Goal: Task Accomplishment & Management: Use online tool/utility

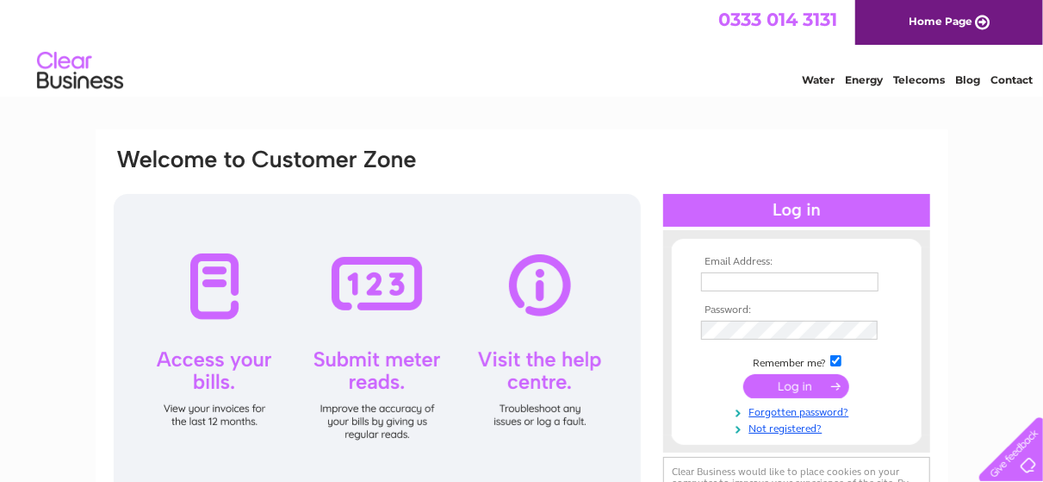
type input "[EMAIL_ADDRESS][DOMAIN_NAME]"
click at [776, 381] on input "submit" at bounding box center [797, 386] width 106 height 24
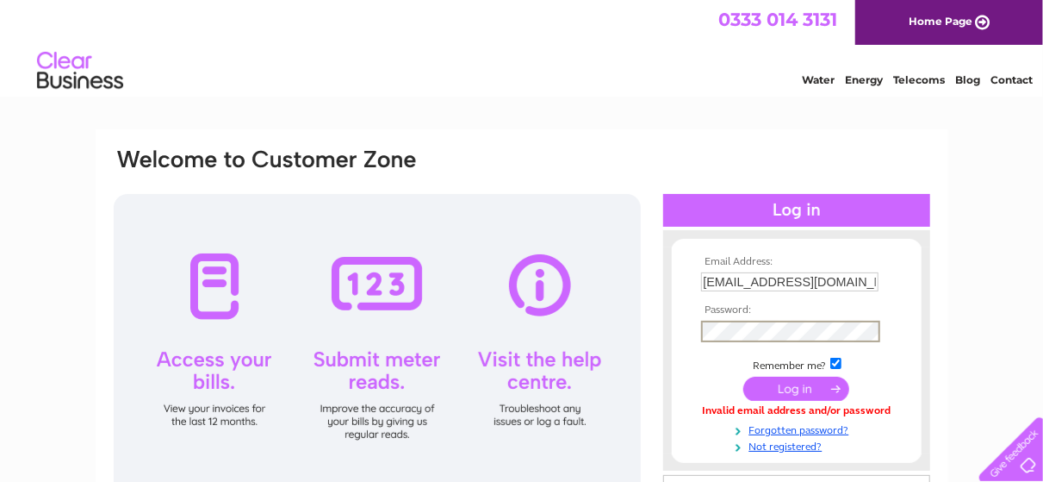
click at [759, 391] on input "submit" at bounding box center [797, 388] width 106 height 24
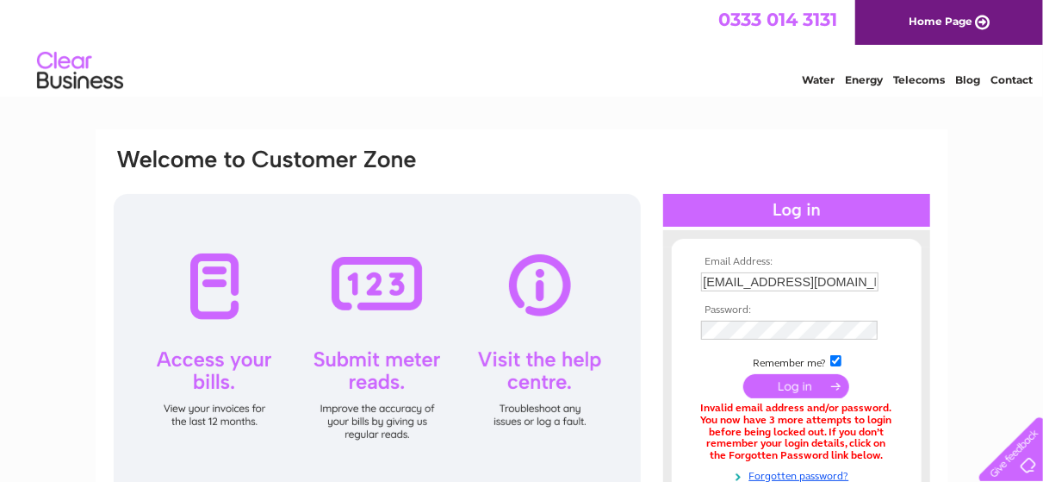
click at [816, 393] on input "submit" at bounding box center [797, 386] width 106 height 24
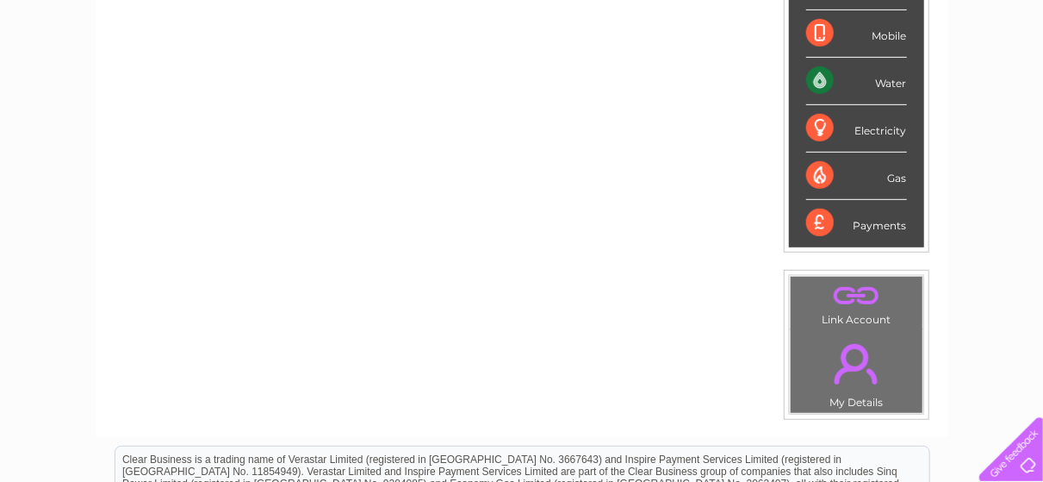
scroll to position [108, 0]
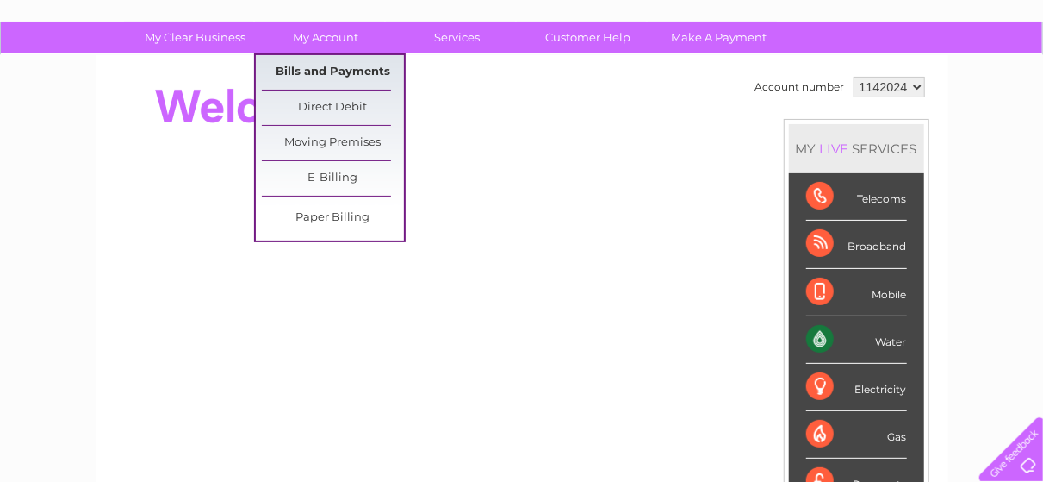
click at [339, 67] on link "Bills and Payments" at bounding box center [333, 72] width 142 height 34
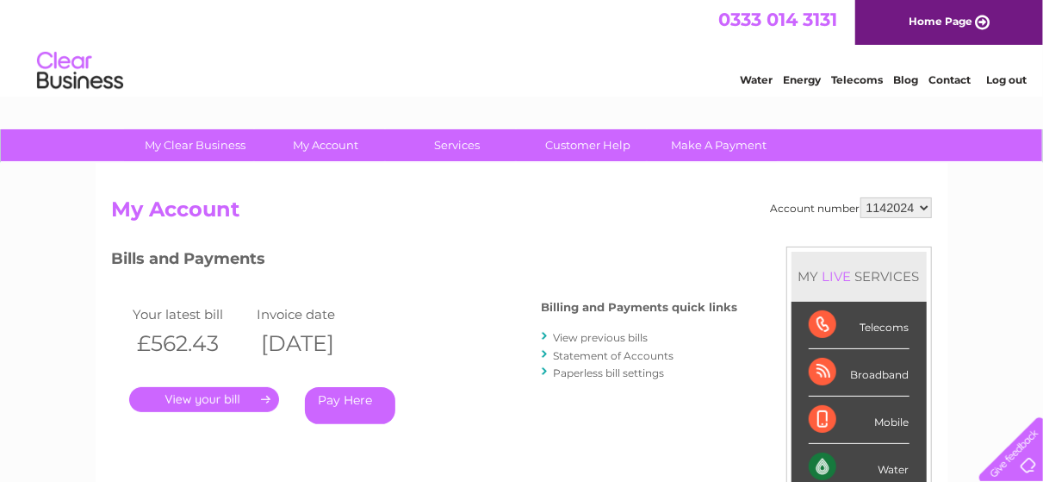
click at [927, 209] on select "1142024 3025906" at bounding box center [897, 207] width 72 height 21
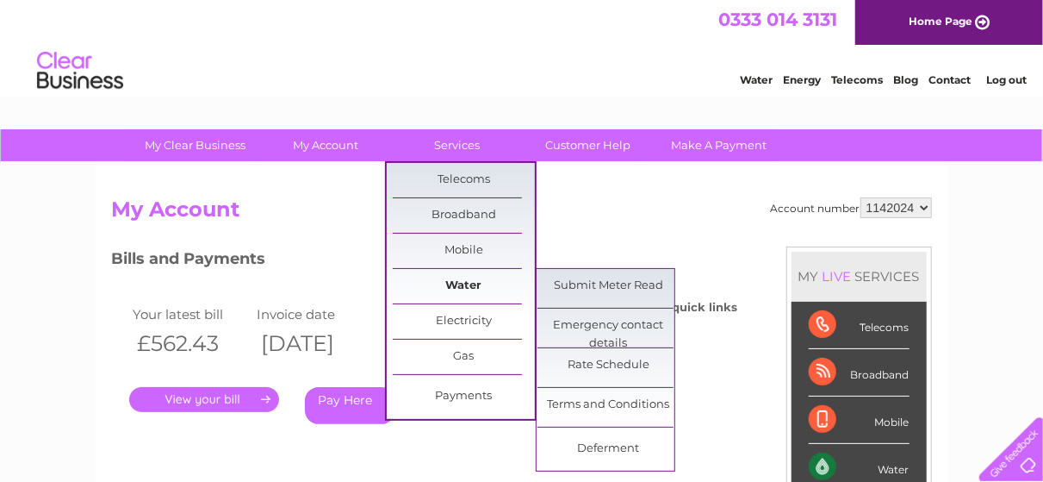
click at [460, 291] on link "Water" at bounding box center [464, 286] width 142 height 34
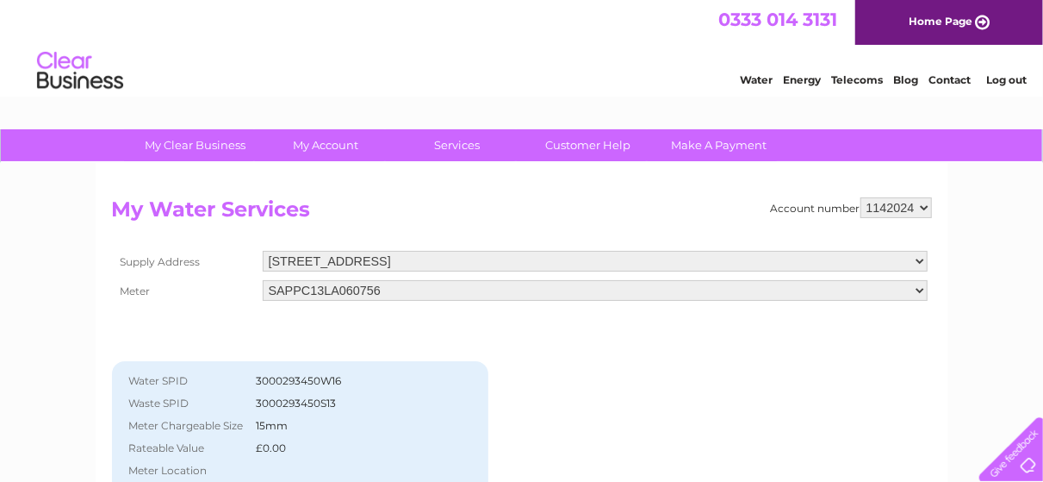
click at [918, 261] on select "6 Market Place, Cockermouth, Cumbria, CA13 9NQ Alanas Laundry Basket, Windmill …" at bounding box center [595, 261] width 665 height 21
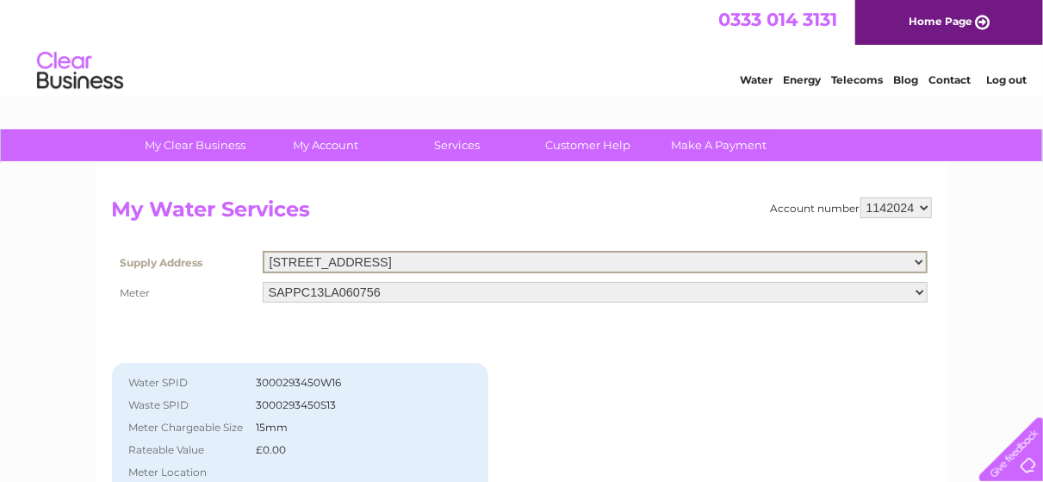
click at [916, 261] on select "6 Market Place, Cockermouth, Cumbria, CA13 9NQ Alanas Laundry Basket, Windmill …" at bounding box center [595, 262] width 665 height 22
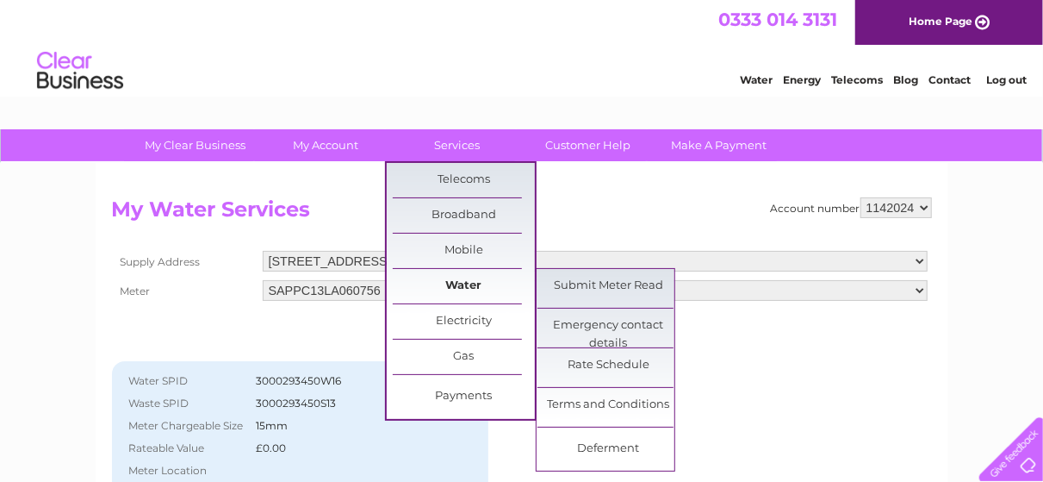
click at [466, 288] on link "Water" at bounding box center [464, 286] width 142 height 34
click at [467, 281] on link "Water" at bounding box center [464, 286] width 142 height 34
click at [594, 277] on link "Submit Meter Read" at bounding box center [609, 286] width 142 height 34
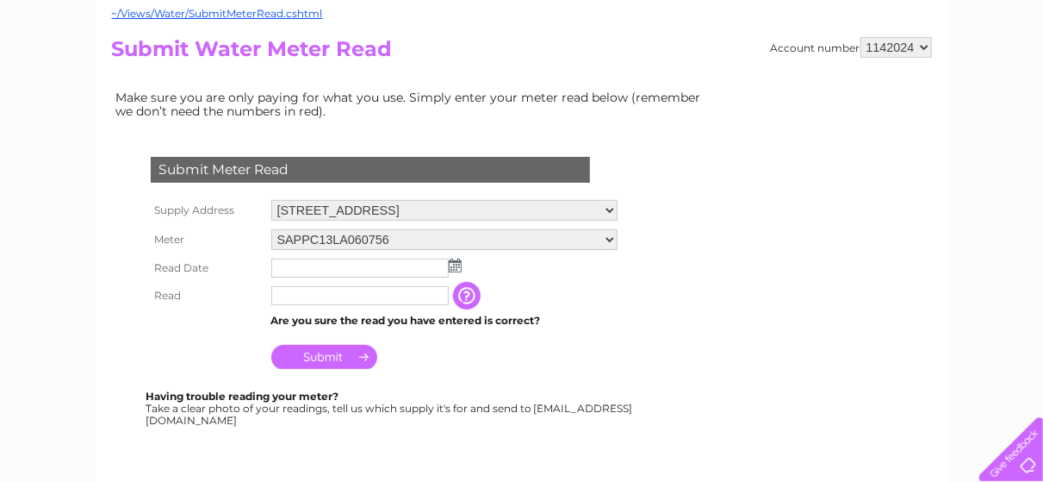
scroll to position [258, 0]
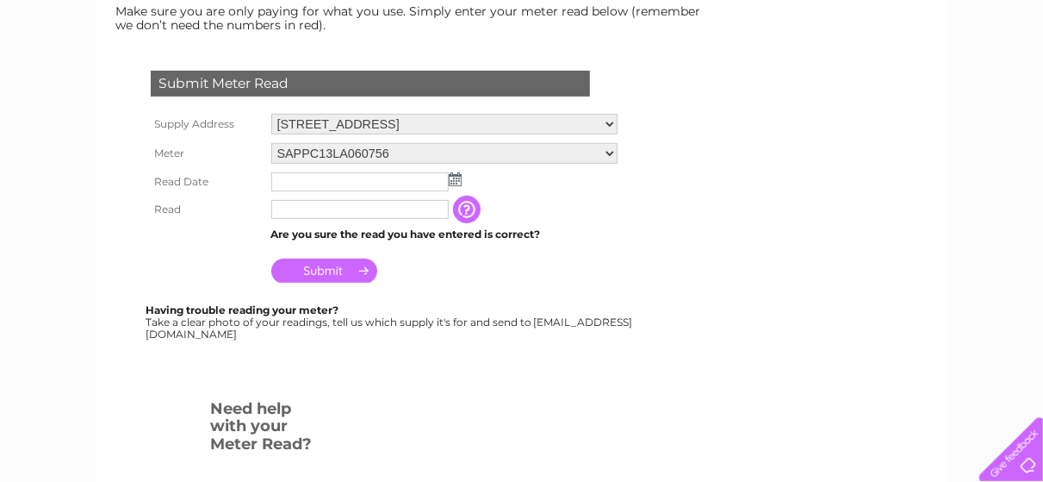
click at [452, 181] on img at bounding box center [455, 179] width 13 height 14
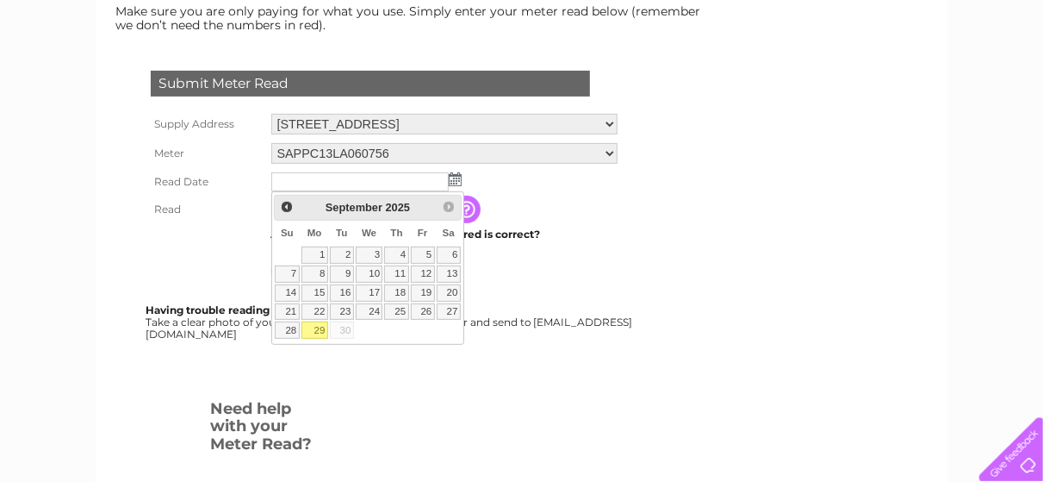
click at [320, 329] on link "29" at bounding box center [315, 329] width 27 height 17
type input "2025/09/29"
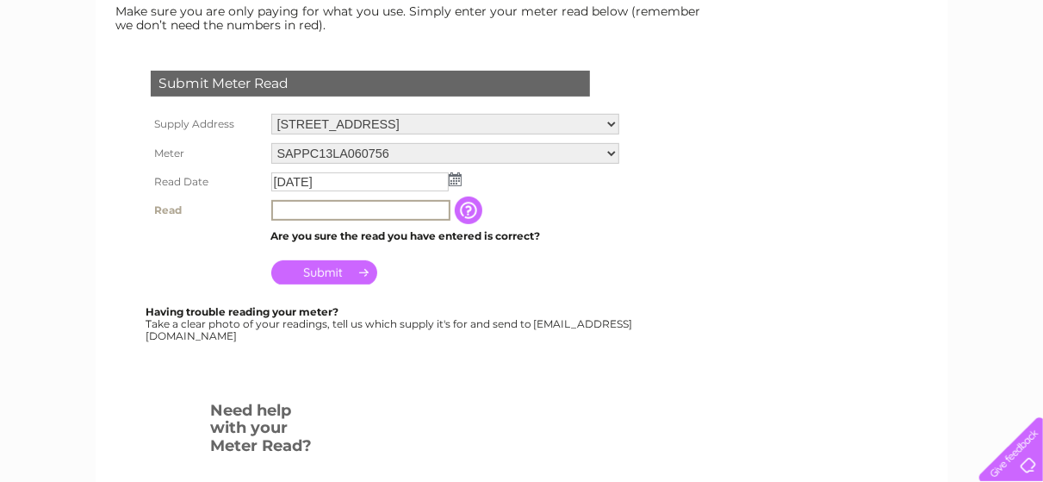
click at [341, 208] on input "text" at bounding box center [360, 210] width 179 height 21
click at [293, 213] on input "text" at bounding box center [360, 210] width 179 height 21
type input "4981"
click at [335, 271] on input "Submit" at bounding box center [324, 272] width 106 height 24
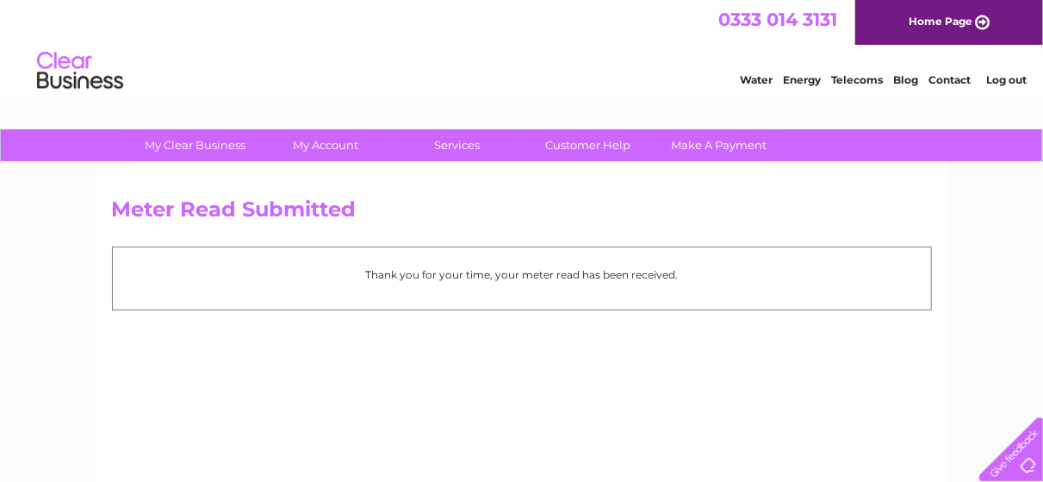
click at [754, 80] on link "Water" at bounding box center [756, 79] width 33 height 13
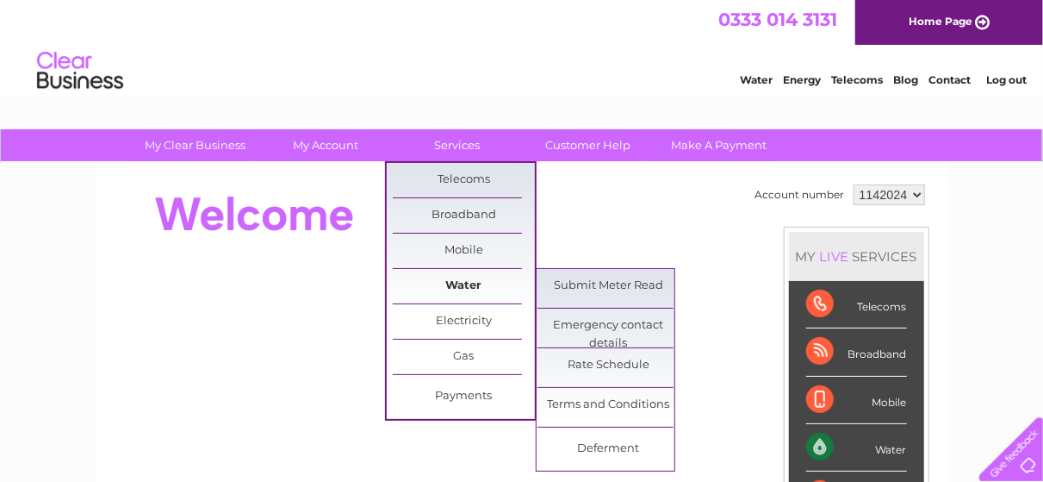
click at [463, 286] on link "Water" at bounding box center [464, 286] width 142 height 34
click at [462, 288] on link "Water" at bounding box center [464, 286] width 142 height 34
click at [597, 295] on link "Submit Meter Read" at bounding box center [609, 286] width 142 height 34
click at [586, 277] on link "Submit Meter Read" at bounding box center [609, 286] width 142 height 34
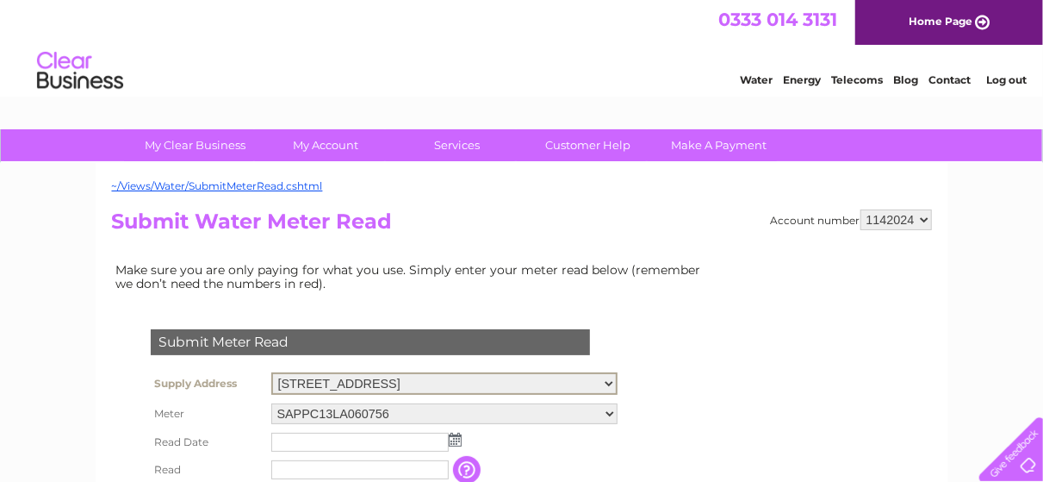
click at [618, 379] on select "[STREET_ADDRESS] Alanas Laundry Basket, [GEOGRAPHIC_DATA]" at bounding box center [444, 383] width 346 height 22
select select "527406"
click at [271, 372] on select "[STREET_ADDRESS] Alanas Laundry Basket, [GEOGRAPHIC_DATA]" at bounding box center [444, 383] width 346 height 22
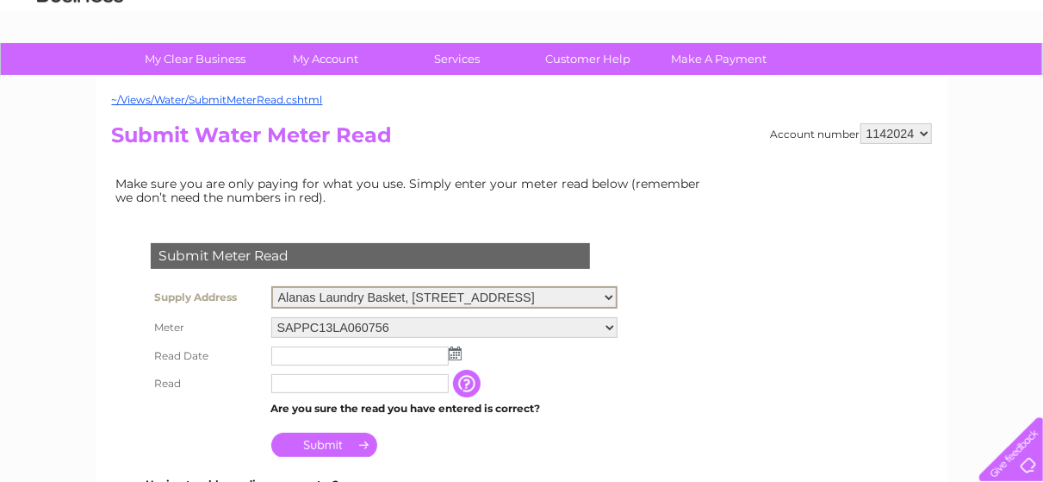
scroll to position [172, 0]
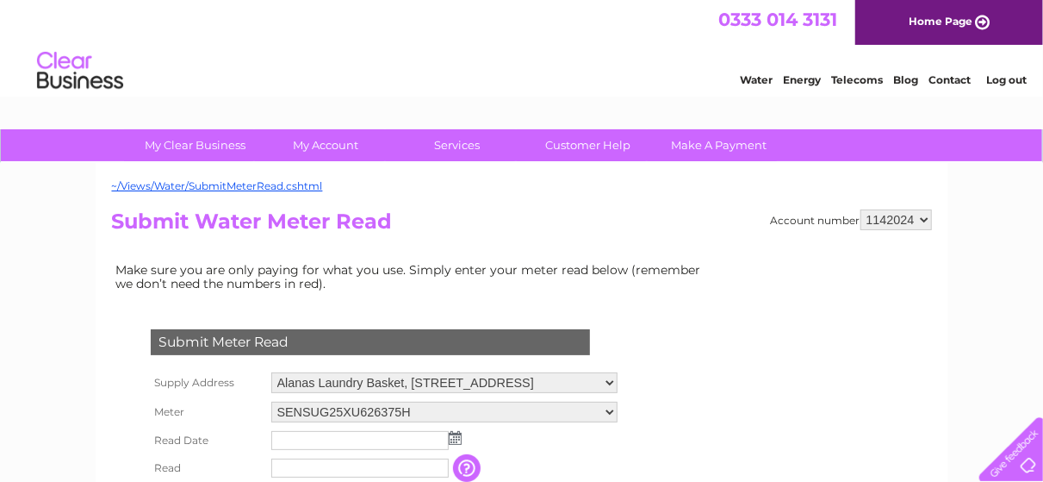
scroll to position [86, 0]
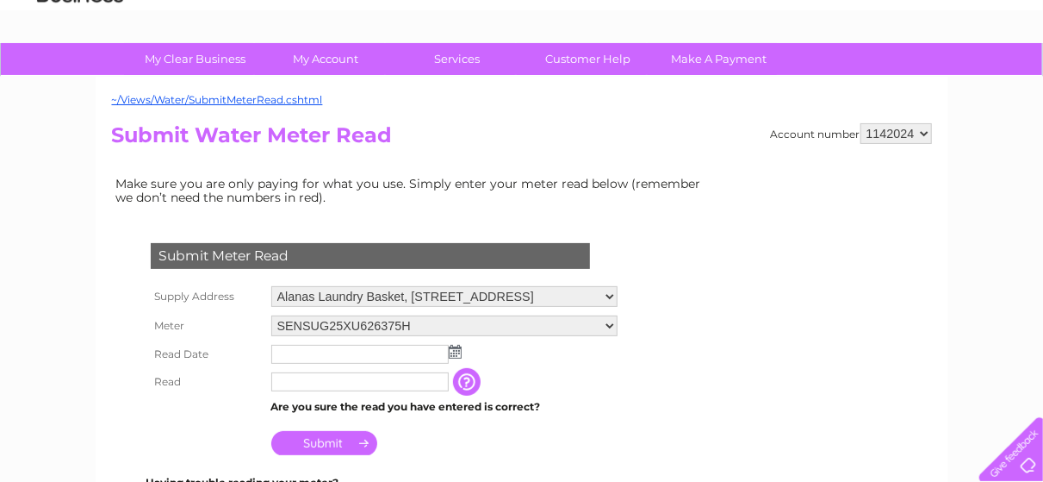
drag, startPoint x: 993, startPoint y: 455, endPoint x: 1005, endPoint y: 458, distance: 13.4
click at [1005, 458] on div at bounding box center [1008, 445] width 71 height 71
click at [1025, 464] on div at bounding box center [1008, 445] width 71 height 71
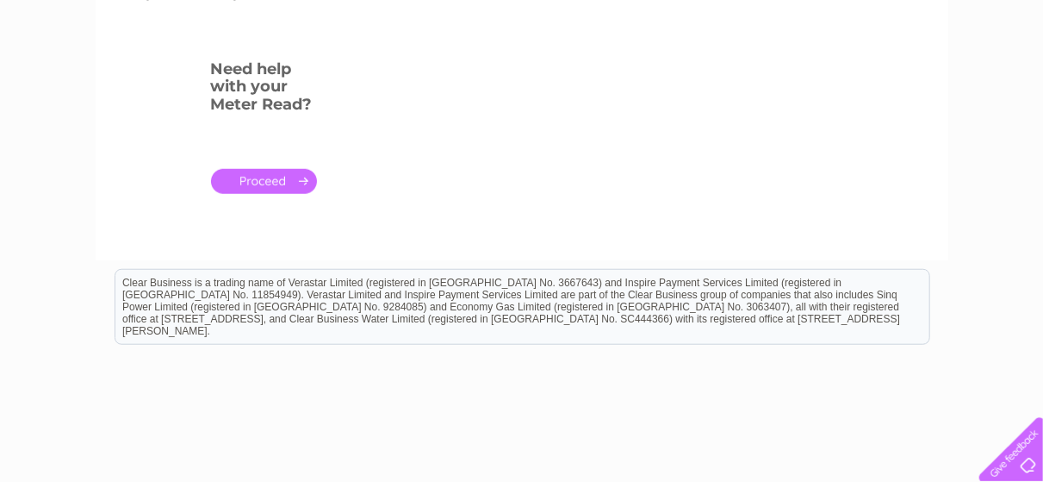
scroll to position [512, 0]
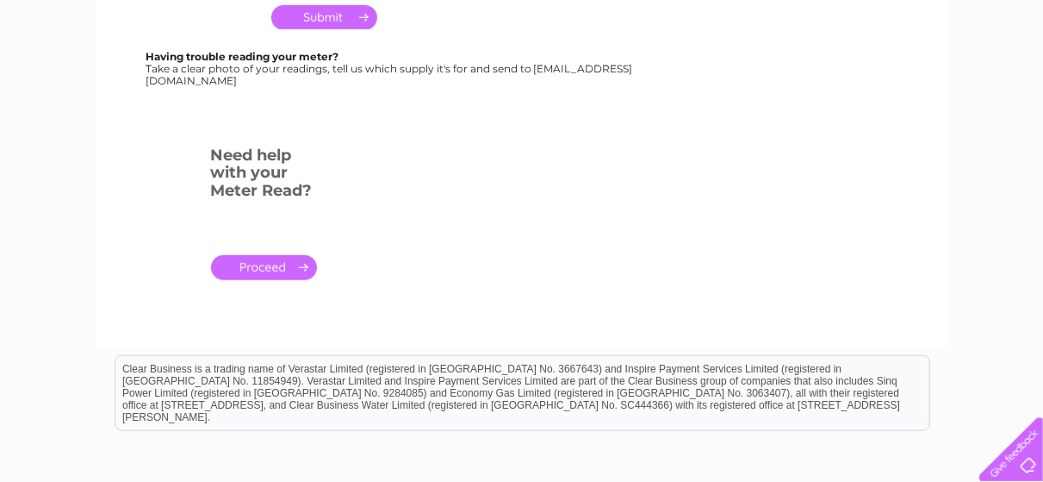
click at [1029, 465] on div at bounding box center [1008, 445] width 71 height 71
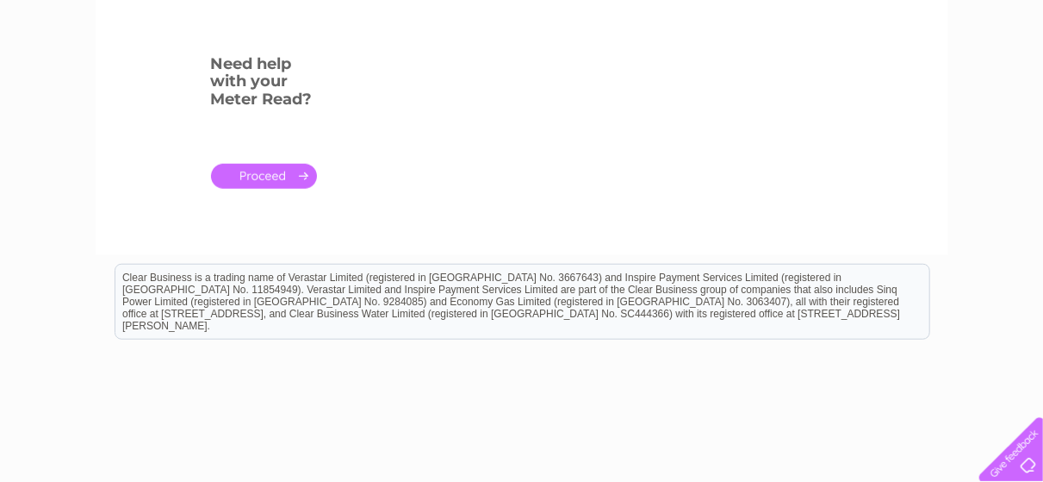
scroll to position [684, 0]
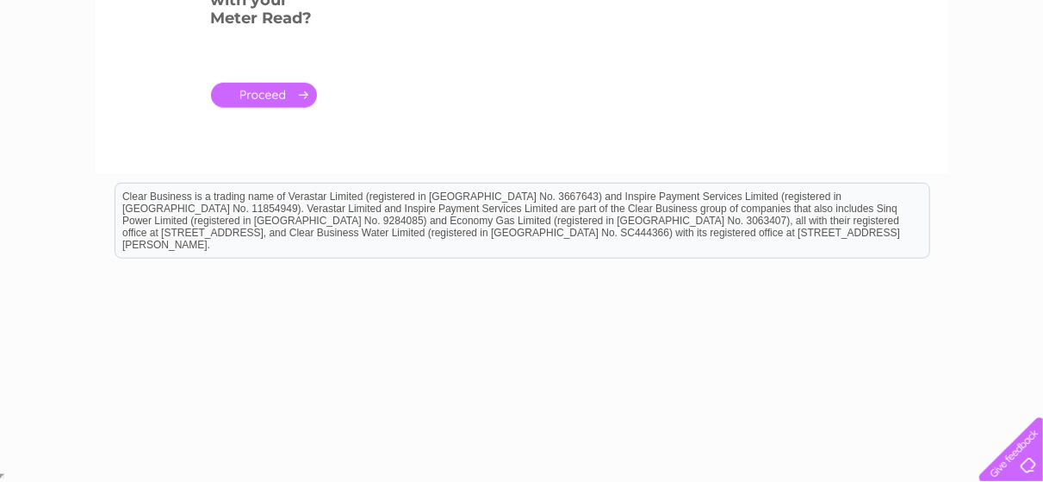
click at [1032, 460] on div at bounding box center [1008, 445] width 71 height 71
click at [1028, 460] on div at bounding box center [1008, 445] width 71 height 71
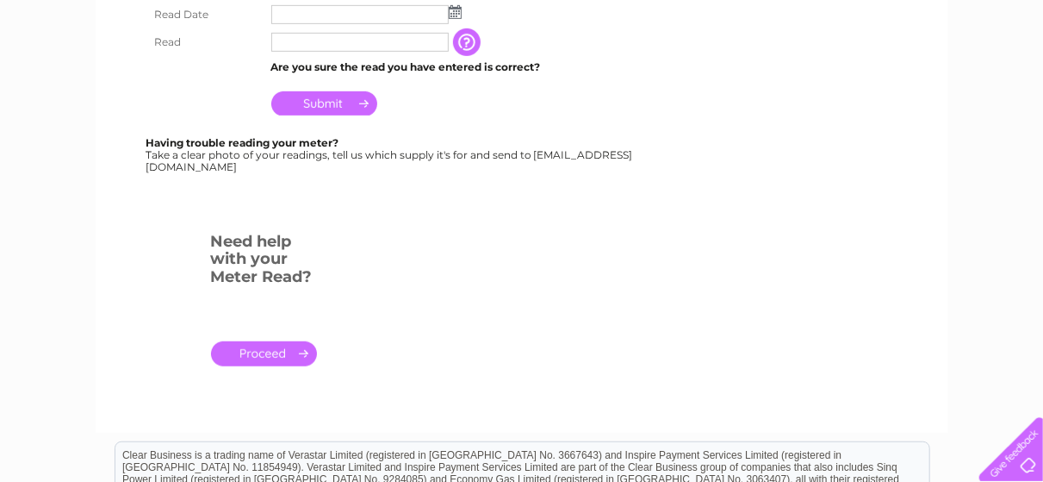
scroll to position [81, 0]
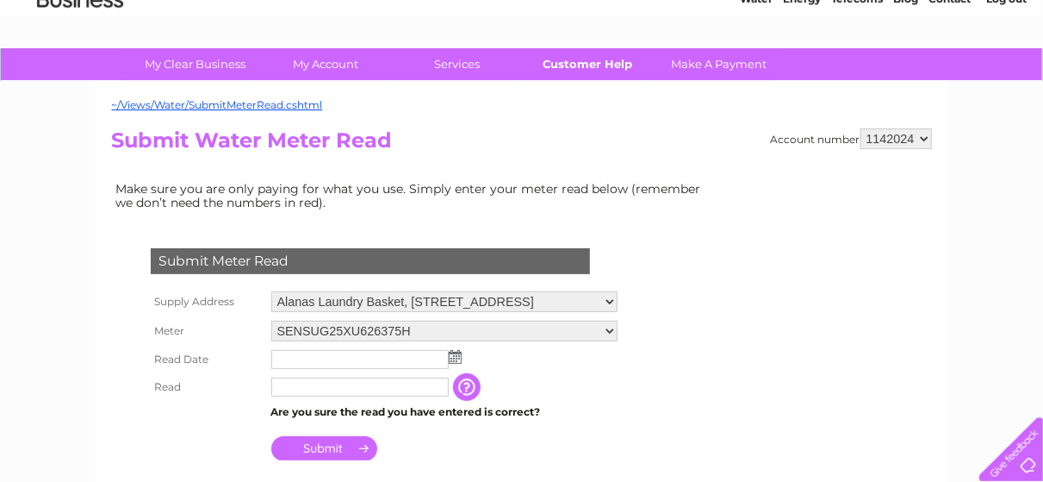
click at [599, 61] on link "Customer Help" at bounding box center [588, 64] width 142 height 32
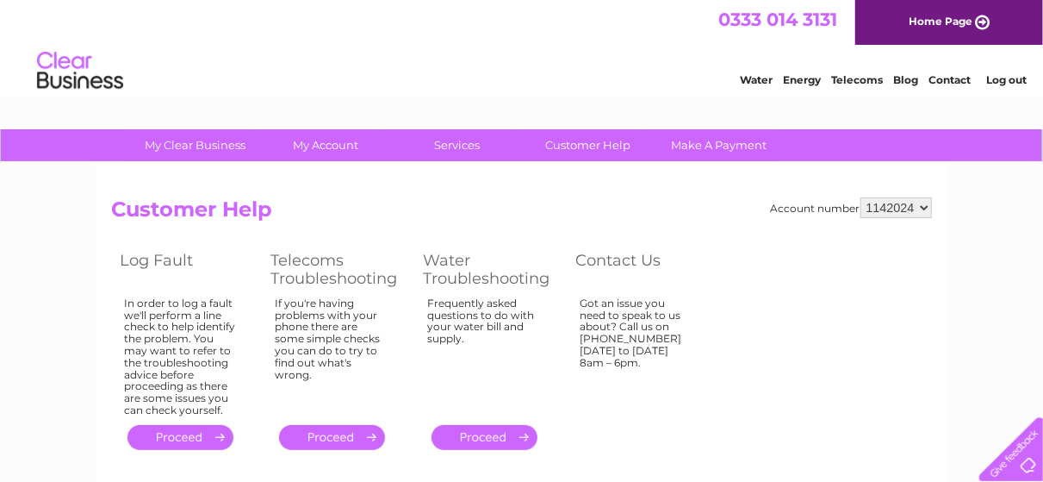
click at [918, 26] on link "Home Page" at bounding box center [950, 22] width 188 height 45
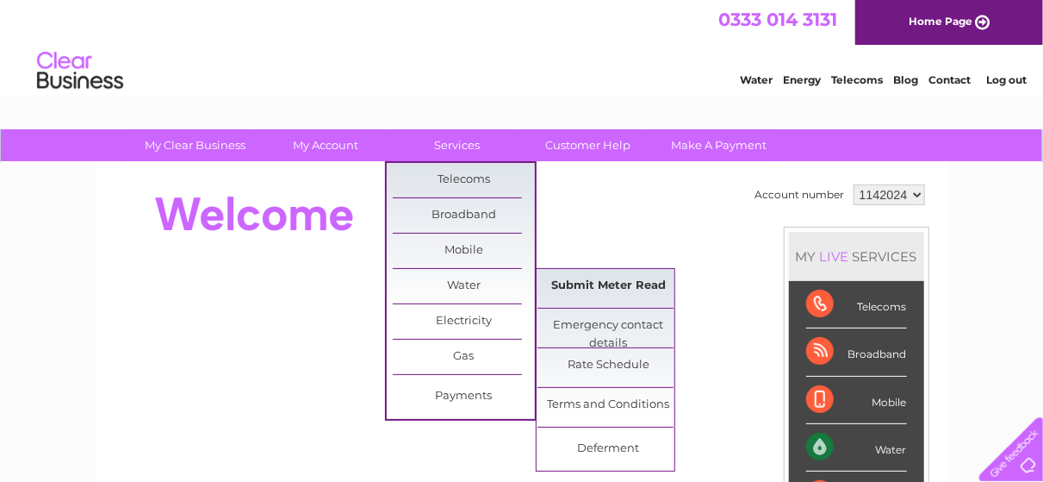
click at [576, 295] on link "Submit Meter Read" at bounding box center [609, 286] width 142 height 34
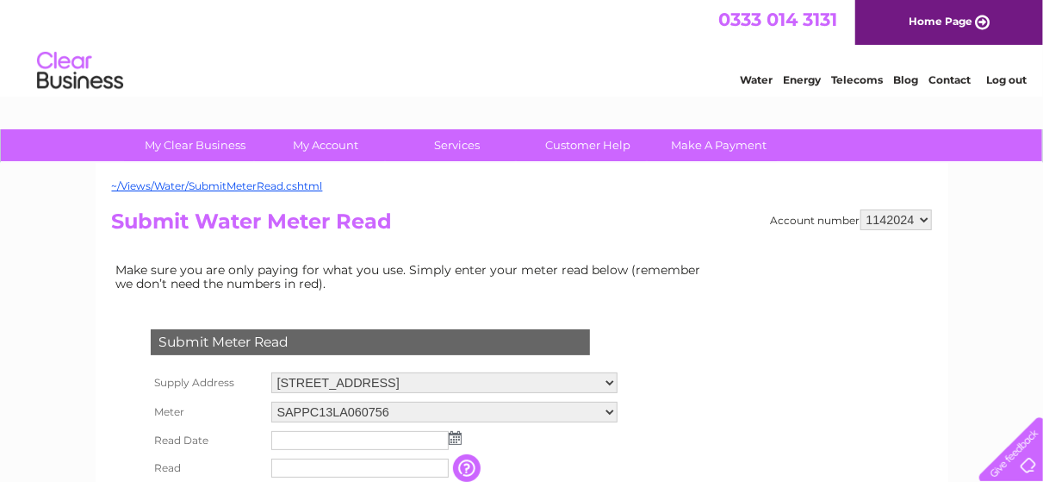
scroll to position [86, 0]
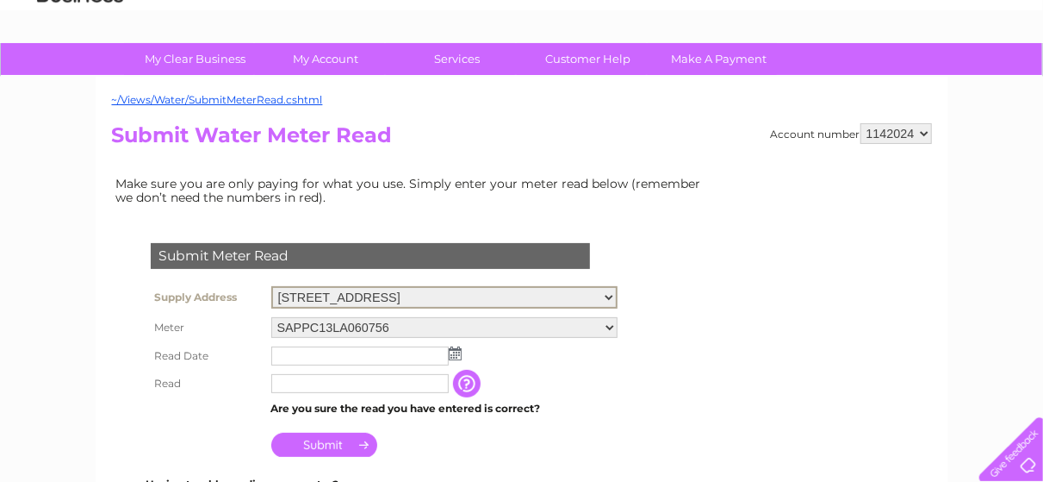
click at [618, 297] on select "[STREET_ADDRESS] Alanas Laundry Basket, [GEOGRAPHIC_DATA]" at bounding box center [444, 297] width 346 height 22
select select "527406"
click at [271, 286] on select "[STREET_ADDRESS] Alanas Laundry Basket, [GEOGRAPHIC_DATA]" at bounding box center [444, 297] width 346 height 22
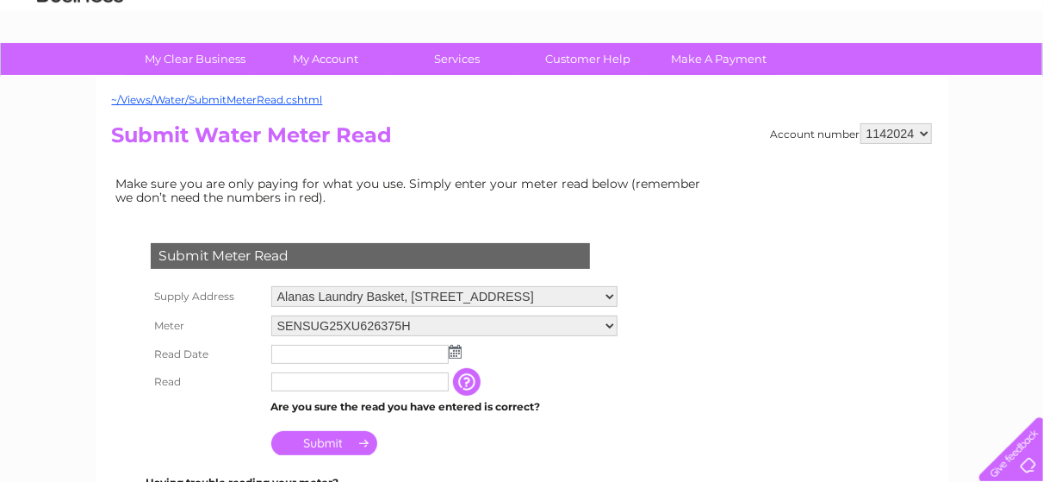
scroll to position [172, 0]
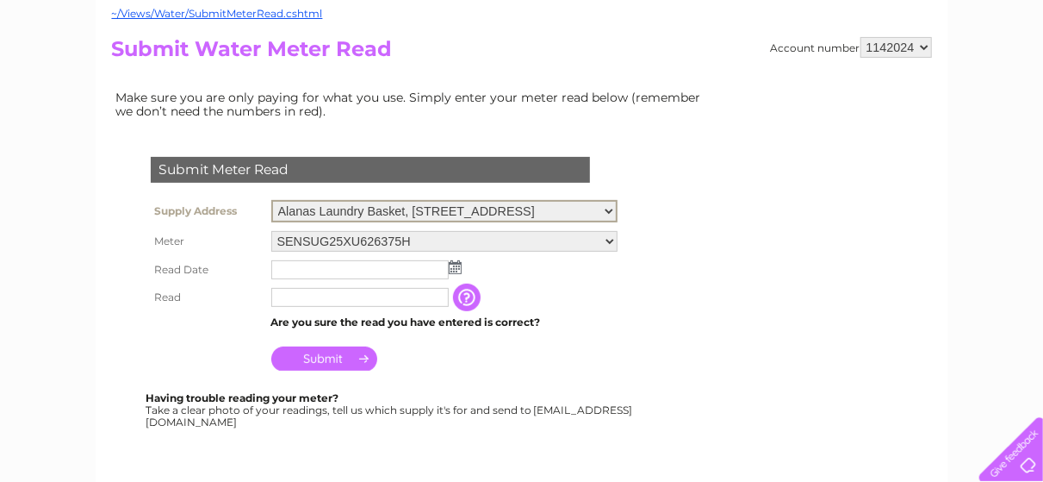
click at [618, 208] on select "6 Market Place, Cockermouth, Cumbria, CA13 9NQ Alanas Laundry Basket, Windmill …" at bounding box center [444, 211] width 346 height 22
click at [271, 200] on select "6 Market Place, Cockermouth, Cumbria, CA13 9NQ Alanas Laundry Basket, Windmill …" at bounding box center [444, 211] width 346 height 22
click at [618, 243] on select "SENSUG25XU626375H" at bounding box center [444, 241] width 346 height 21
click at [618, 243] on select "SENSUG25XU626375H" at bounding box center [444, 240] width 346 height 22
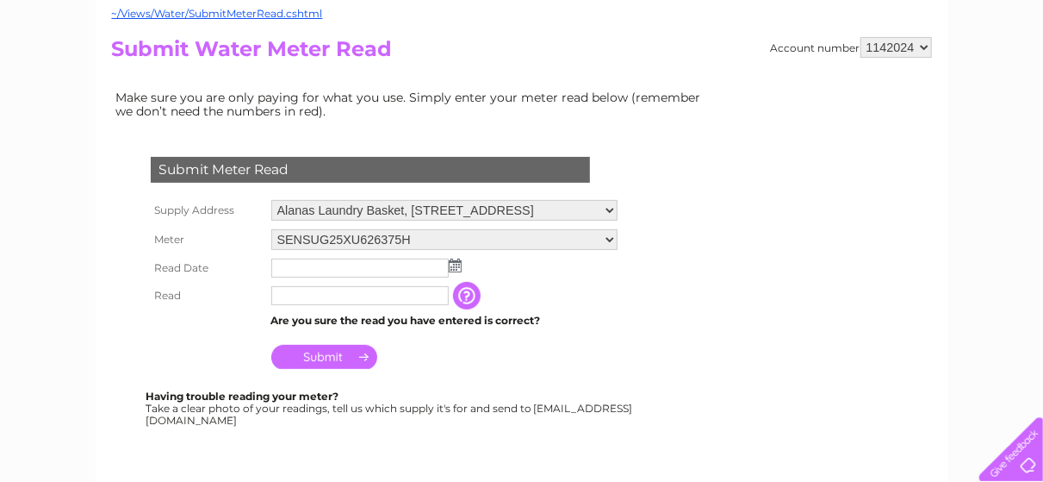
drag, startPoint x: 480, startPoint y: 167, endPoint x: 488, endPoint y: 174, distance: 11.0
click at [488, 174] on div "Submit Meter Read" at bounding box center [370, 170] width 439 height 26
click at [456, 175] on div "Submit Meter Read" at bounding box center [370, 170] width 439 height 26
